Goal: Information Seeking & Learning: Check status

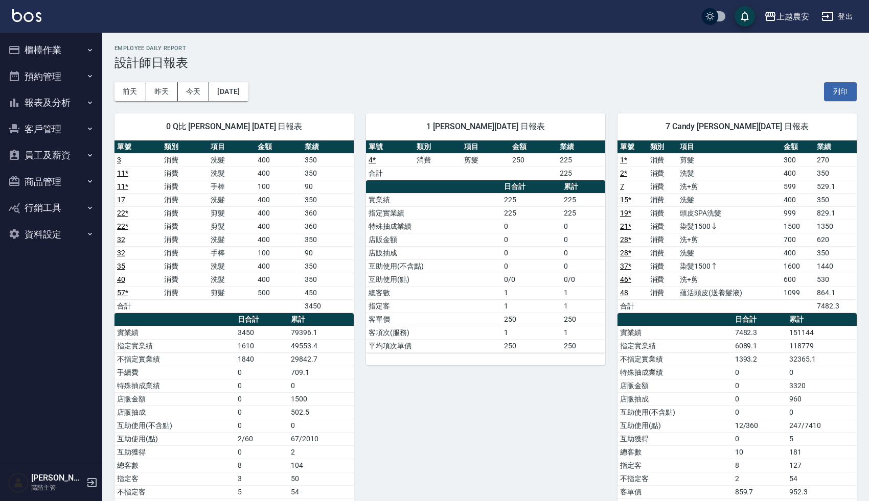
scroll to position [10, 0]
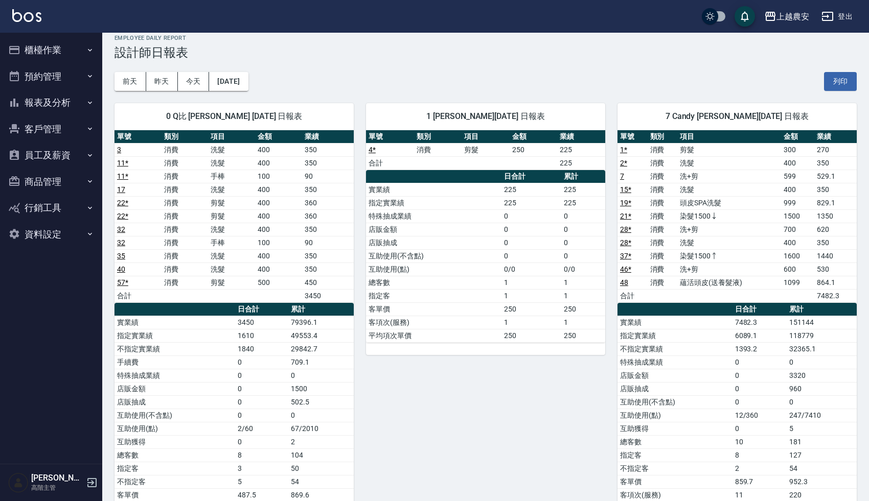
click at [61, 109] on button "報表及分析" at bounding box center [51, 102] width 94 height 27
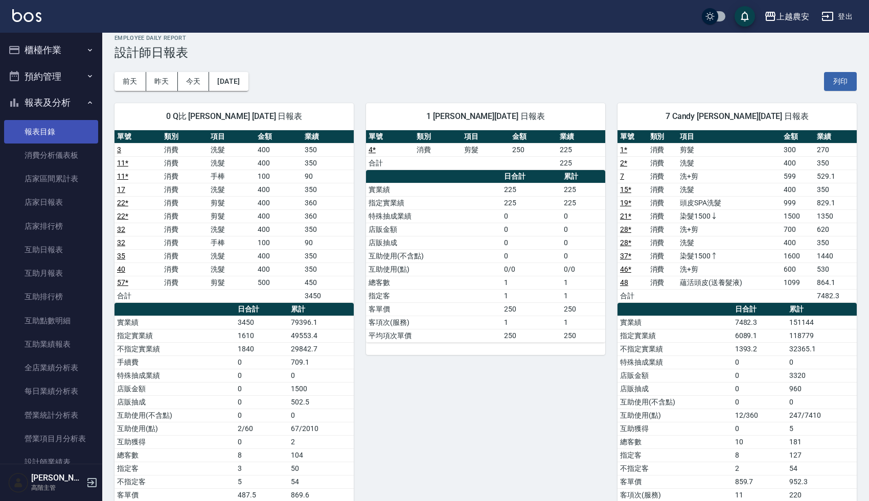
click at [56, 138] on link "報表目錄" at bounding box center [51, 132] width 94 height 24
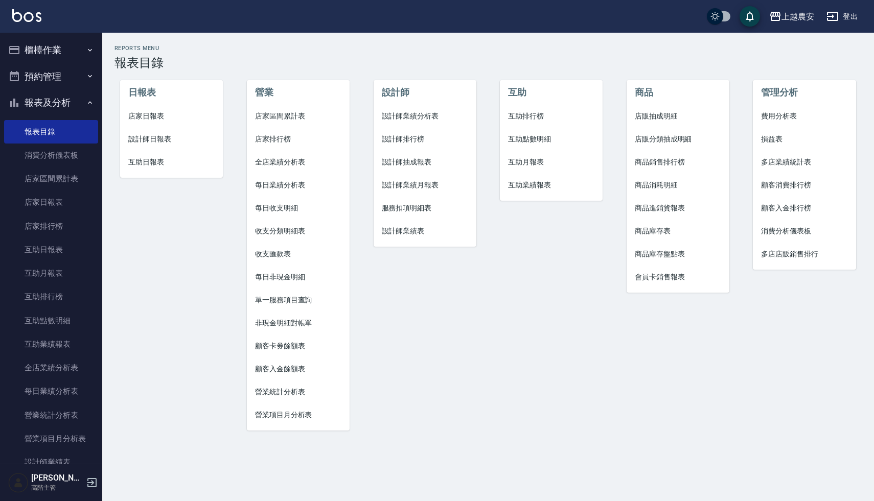
click at [172, 141] on span "設計師日報表" at bounding box center [171, 139] width 86 height 11
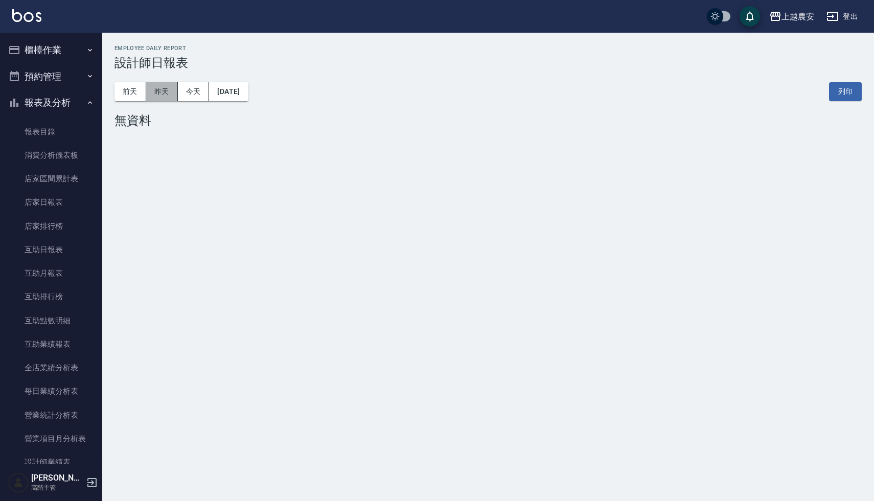
click at [165, 97] on button "昨天" at bounding box center [162, 91] width 32 height 19
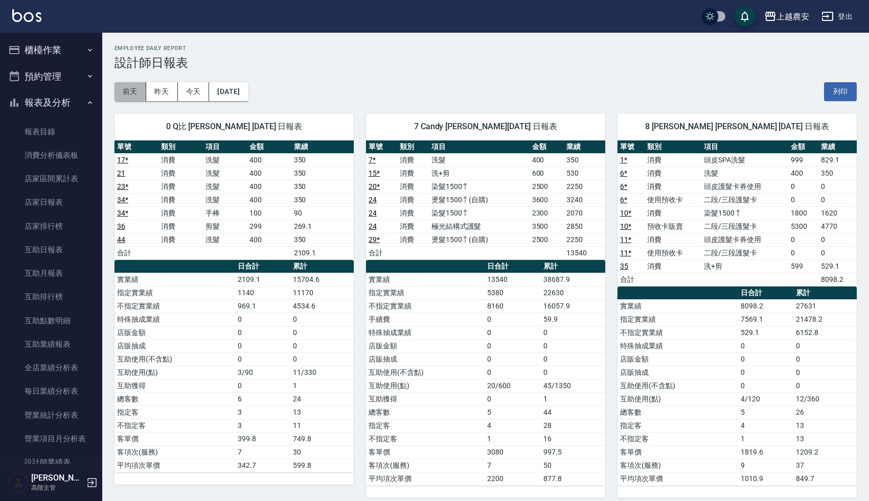
click at [132, 92] on button "前天" at bounding box center [130, 91] width 32 height 19
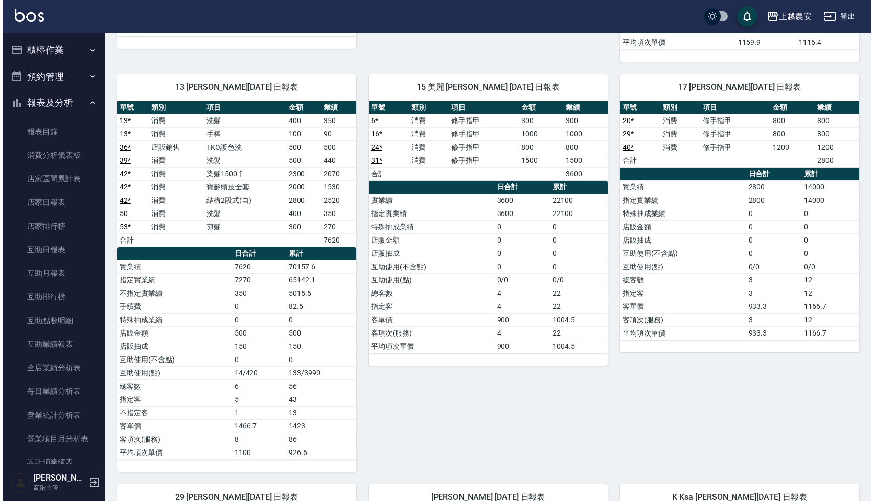
scroll to position [459, 0]
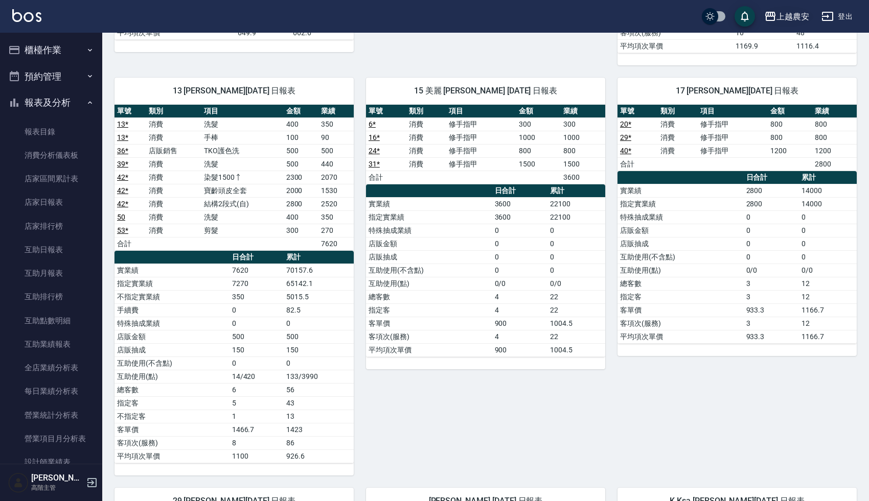
click at [781, 20] on div "上越農安" at bounding box center [792, 16] width 33 height 13
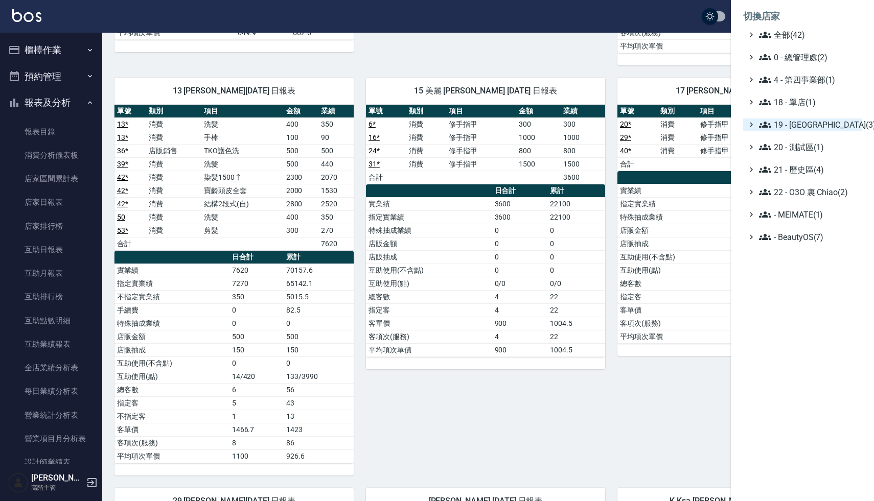
click at [804, 121] on span "19 - [GEOGRAPHIC_DATA](3)" at bounding box center [808, 125] width 99 height 12
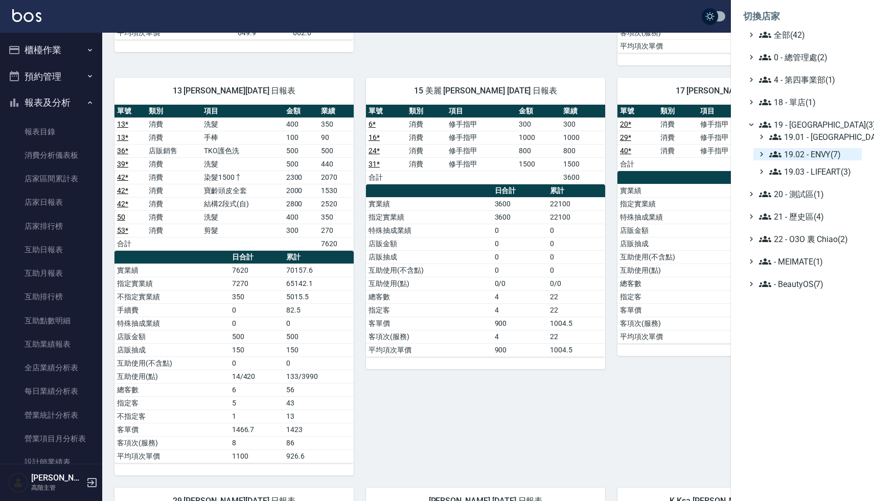
click at [809, 148] on span "19.02 - ENVY(7)" at bounding box center [813, 154] width 88 height 12
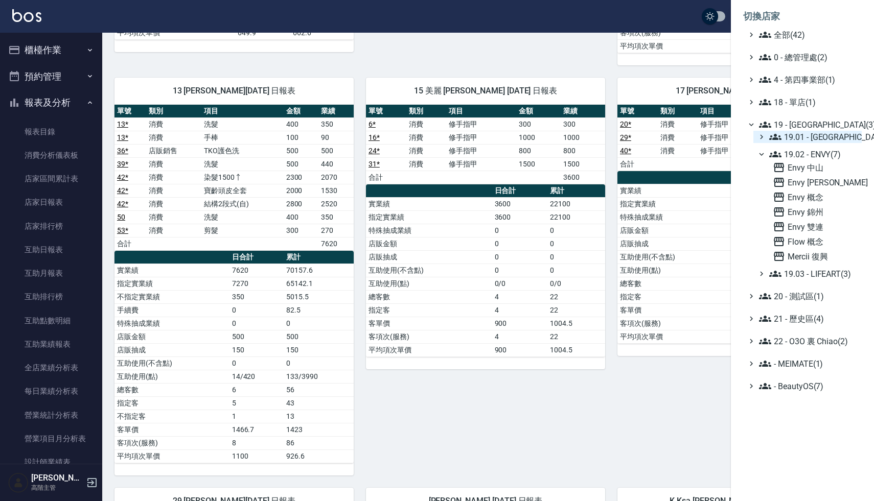
click at [819, 134] on span "19.01 - [GEOGRAPHIC_DATA] (11)" at bounding box center [813, 137] width 88 height 12
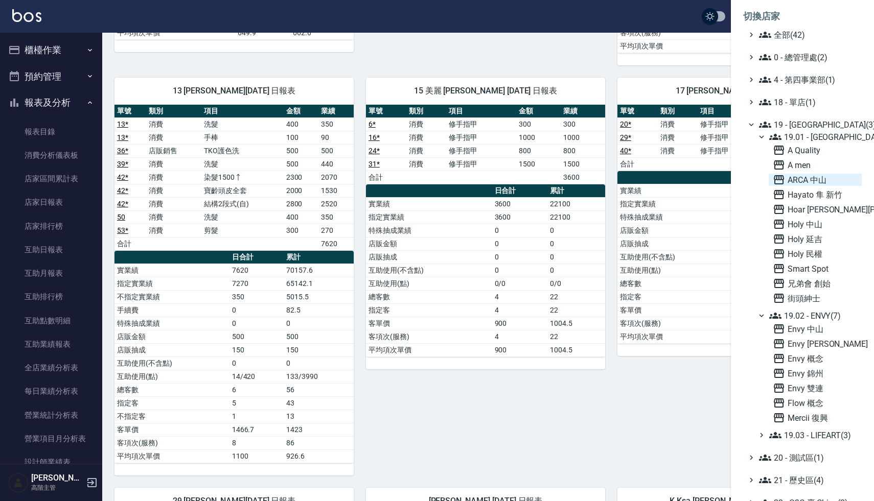
click at [813, 184] on span "ARCA 中山" at bounding box center [815, 180] width 85 height 12
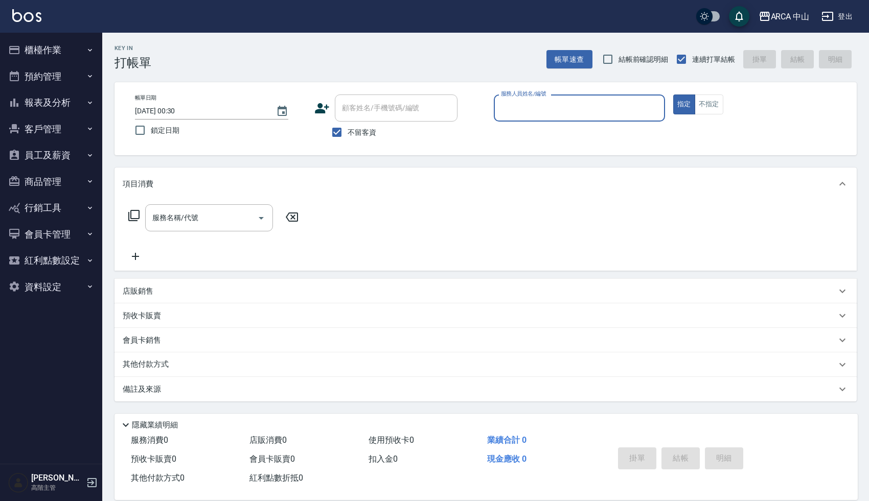
click at [62, 108] on button "報表及分析" at bounding box center [51, 102] width 94 height 27
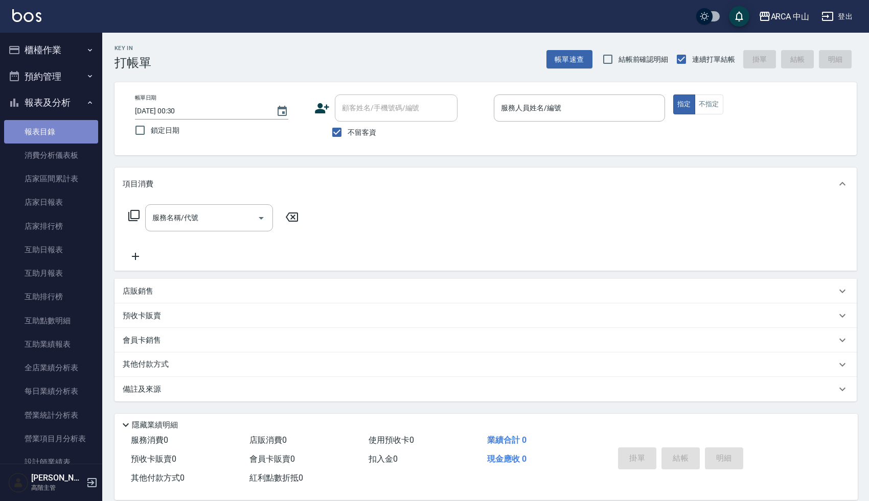
click at [57, 137] on link "報表目錄" at bounding box center [51, 132] width 94 height 24
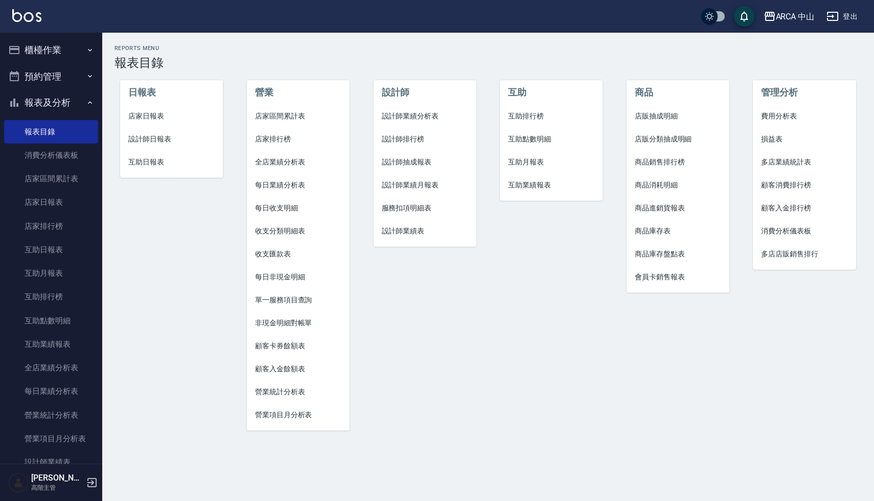
click at [152, 145] on li "設計師日報表" at bounding box center [171, 139] width 103 height 23
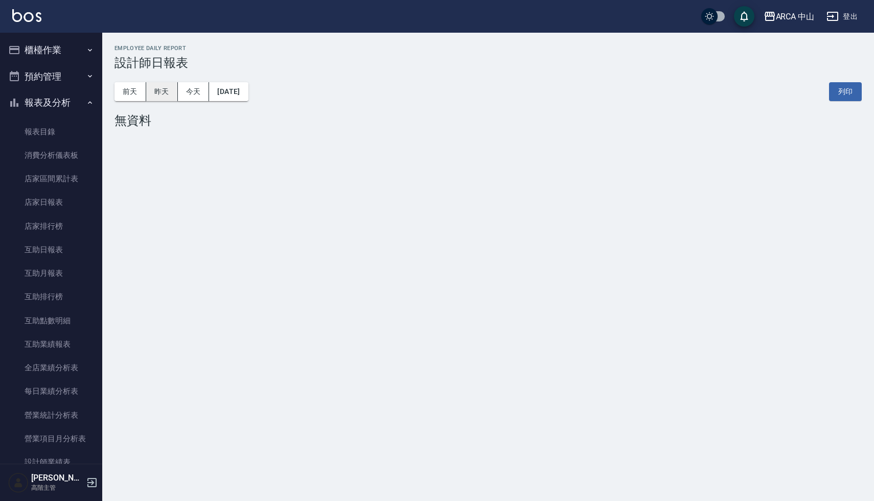
click at [173, 96] on button "昨天" at bounding box center [162, 91] width 32 height 19
click at [240, 91] on button "[DATE]" at bounding box center [228, 91] width 39 height 19
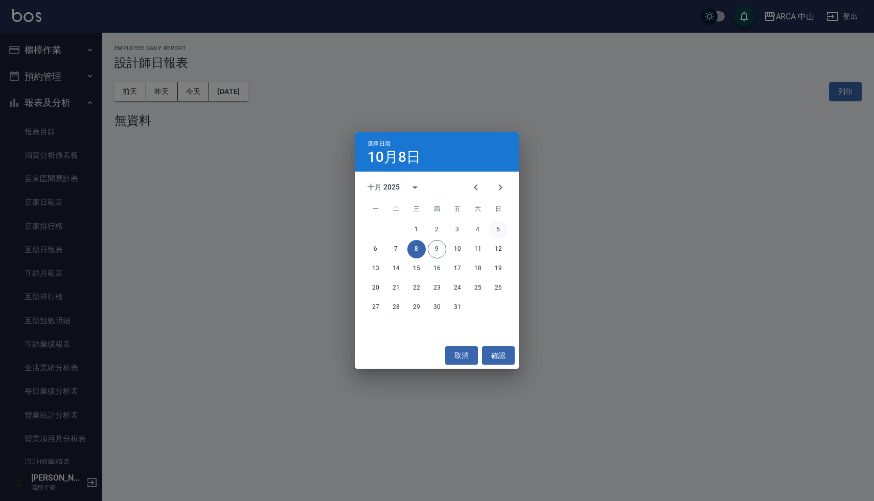
click at [500, 228] on button "5" at bounding box center [498, 230] width 18 height 18
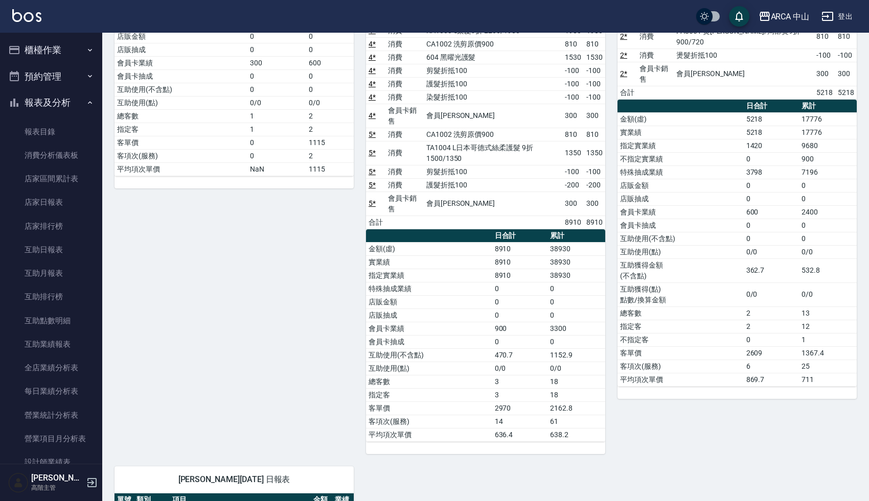
scroll to position [206, 0]
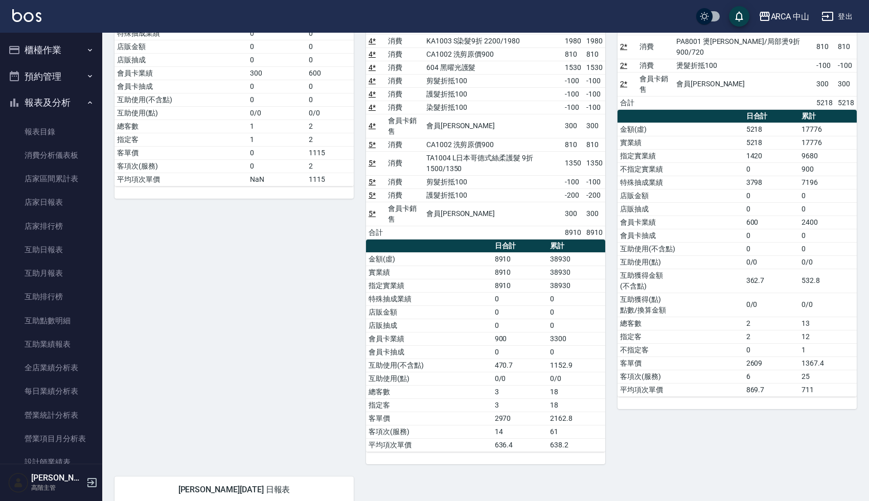
click at [305, 290] on div "Bunny Bunny 黃芷昀 10/05/2025 日報表 單號 類別 項目 金額 業績 10 * 會員卡銷售 會員卡 300 300 合計 0 0 日合計…" at bounding box center [227, 180] width 251 height 570
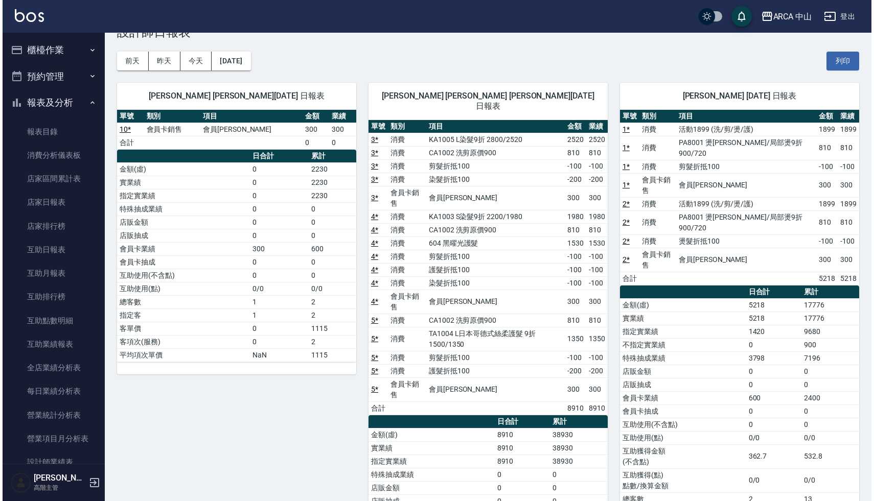
scroll to position [0, 0]
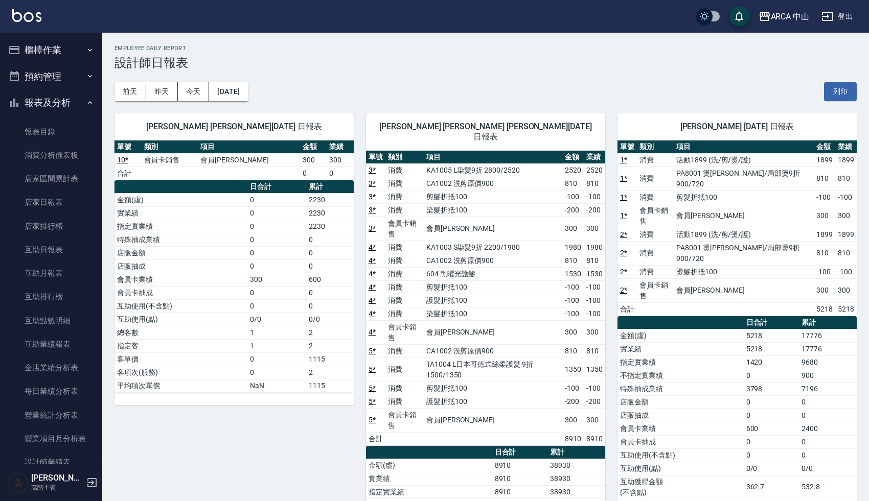
click at [379, 97] on div "前天 昨天 今天 2025/10/05 列印" at bounding box center [485, 91] width 742 height 43
click at [46, 106] on button "報表及分析" at bounding box center [51, 102] width 94 height 27
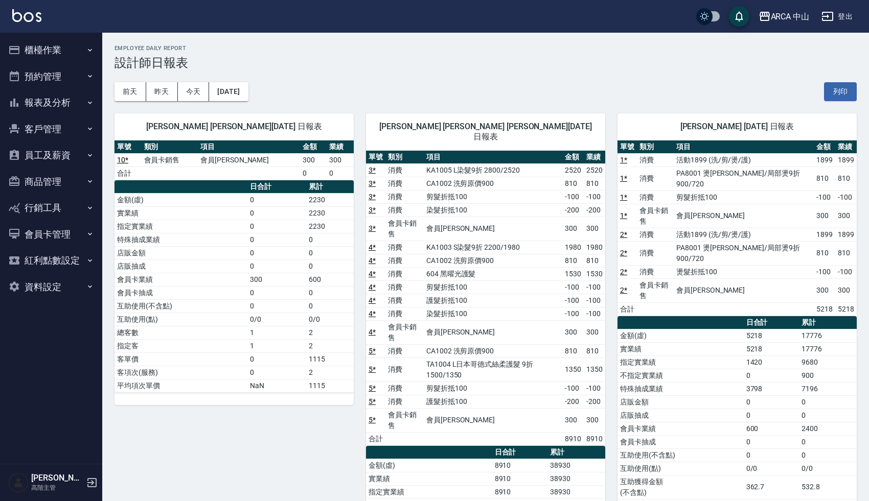
click at [56, 56] on button "櫃檯作業" at bounding box center [51, 50] width 94 height 27
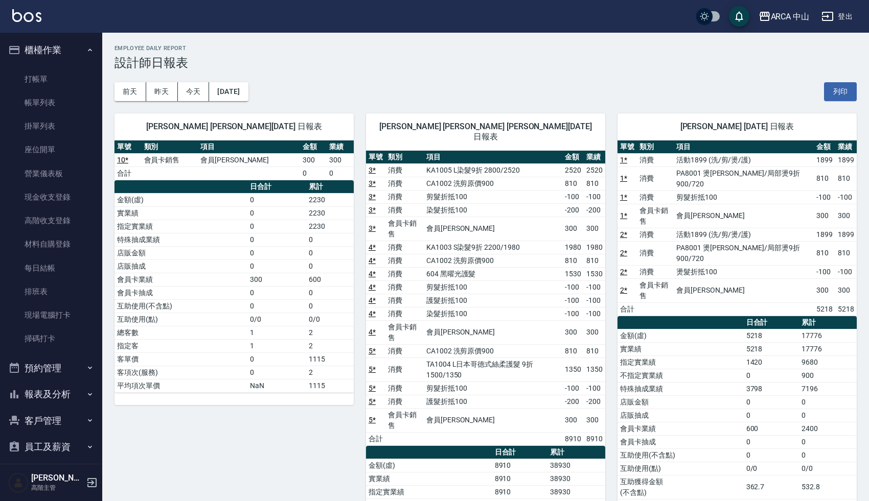
click at [321, 92] on div "前天 昨天 今天 2025/10/05 列印" at bounding box center [485, 91] width 742 height 43
click at [790, 21] on div "ARCA 中山" at bounding box center [790, 16] width 39 height 13
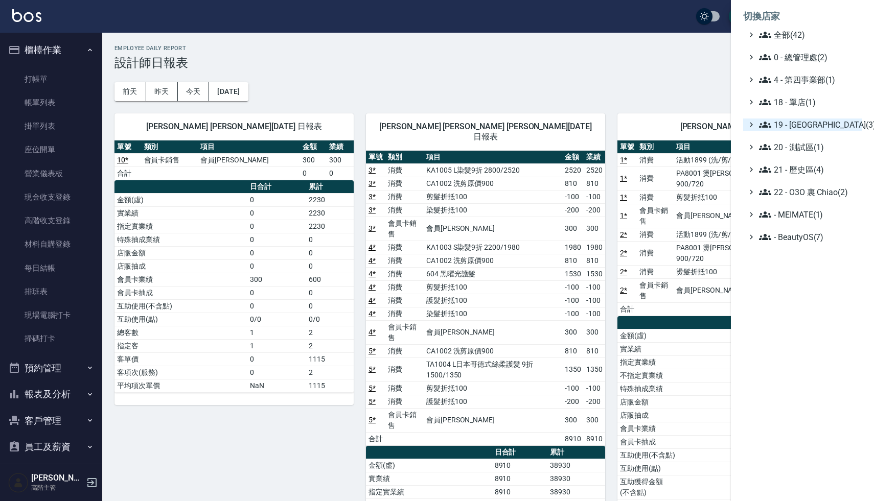
click at [802, 125] on span "19 - [GEOGRAPHIC_DATA](3)" at bounding box center [808, 125] width 99 height 12
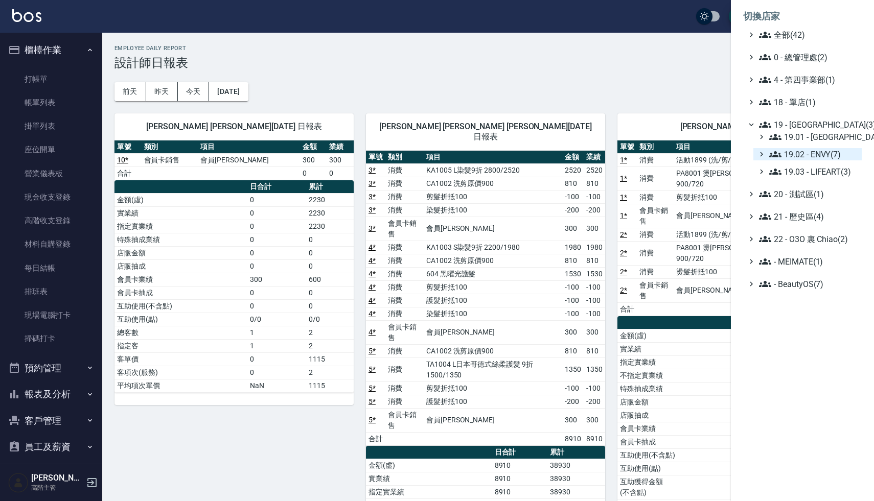
click at [800, 157] on span "19.02 - ENVY(7)" at bounding box center [813, 154] width 88 height 12
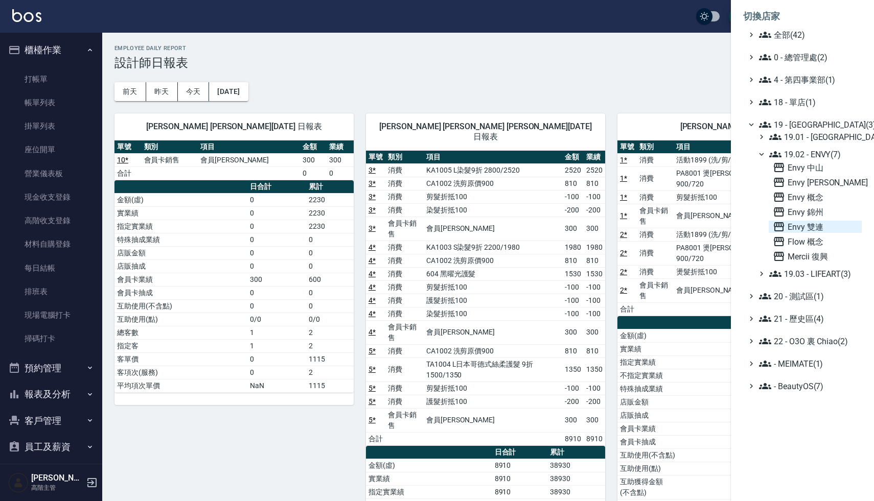
click at [793, 223] on span "Envy 雙連" at bounding box center [815, 227] width 85 height 12
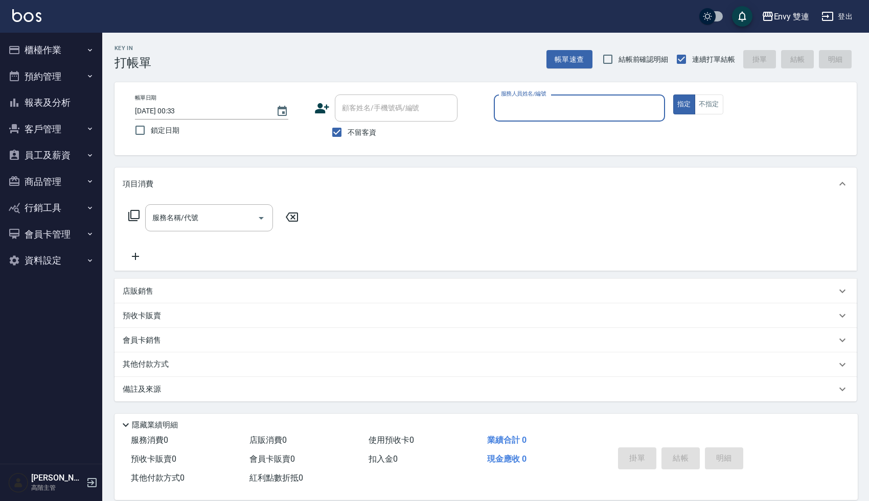
click at [58, 102] on button "報表及分析" at bounding box center [51, 102] width 94 height 27
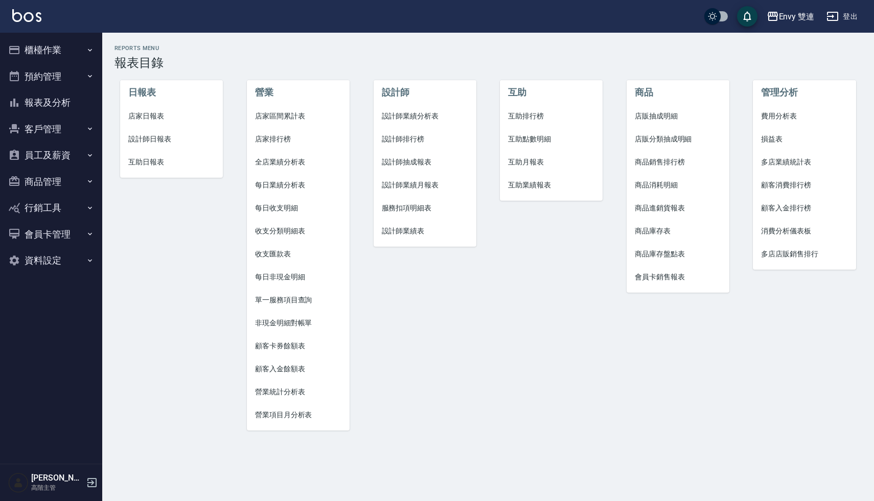
click at [144, 141] on span "設計師日報表" at bounding box center [171, 139] width 86 height 11
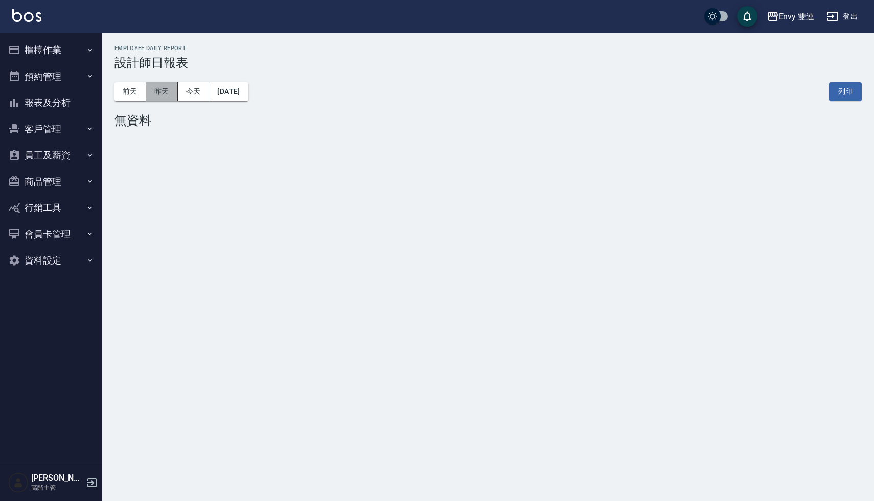
click at [172, 96] on button "昨天" at bounding box center [162, 91] width 32 height 19
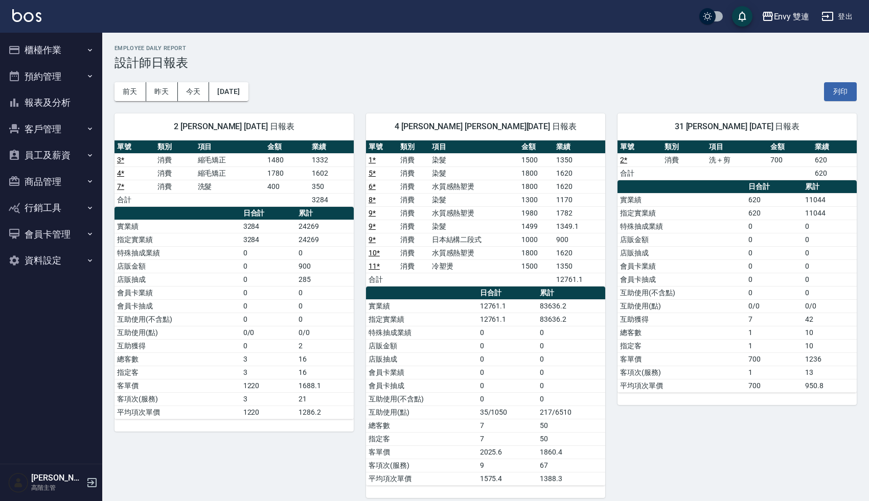
scroll to position [9, 0]
